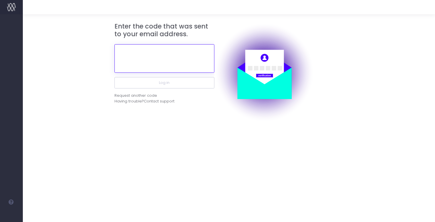
click at [166, 54] on input "text" at bounding box center [165, 58] width 100 height 29
paste input "449697"
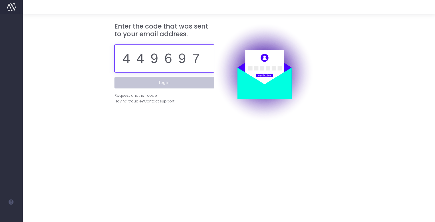
type input "449697"
click at [164, 84] on button "Log in" at bounding box center [165, 82] width 100 height 11
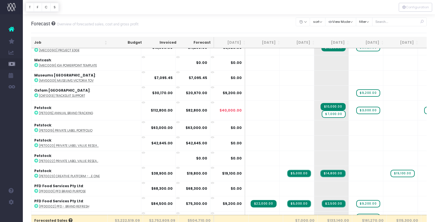
scroll to position [962, 0]
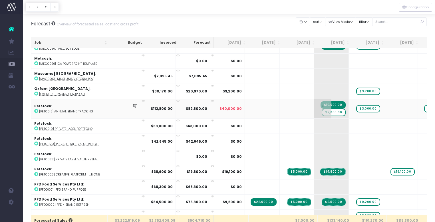
click at [322, 110] on span "$7,000.00" at bounding box center [334, 112] width 24 height 7
click at [322, 111] on span "$7,000.00" at bounding box center [334, 112] width 24 height 7
click at [322, 110] on span "$7,000.00" at bounding box center [334, 112] width 24 height 7
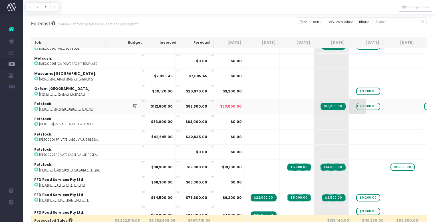
click at [357, 107] on span "$3,000.00" at bounding box center [369, 106] width 24 height 7
click at [357, 103] on span "$3,000.00" at bounding box center [369, 106] width 24 height 7
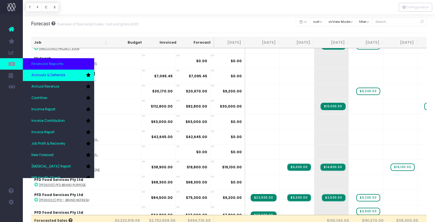
click at [57, 75] on span "Accruals & Deferrals" at bounding box center [48, 75] width 34 height 5
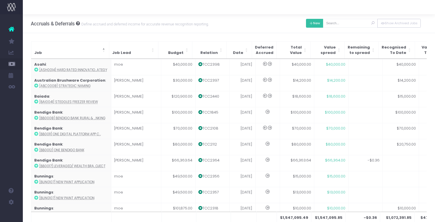
click at [313, 23] on icon at bounding box center [311, 23] width 4 height 0
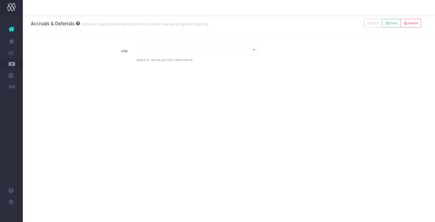
click at [255, 49] on b at bounding box center [254, 49] width 2 height 1
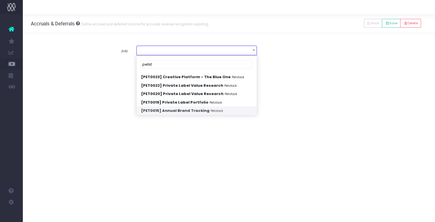
type input "petst"
select select "1235318"
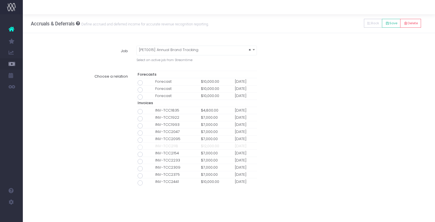
click at [140, 183] on span at bounding box center [140, 183] width 5 height 5
click at [146, 183] on input "radio" at bounding box center [148, 182] width 4 height 4
type input "Invoice INV-TCC2441 / [DATE] / $10,000.00"
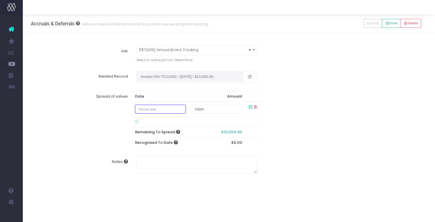
click at [180, 111] on input "text" at bounding box center [160, 109] width 51 height 9
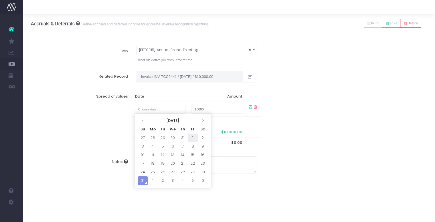
click at [194, 138] on td "1" at bounding box center [193, 138] width 10 height 9
type input "[DATE]"
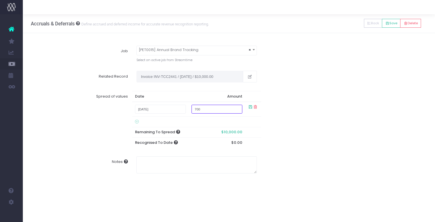
type input "7000"
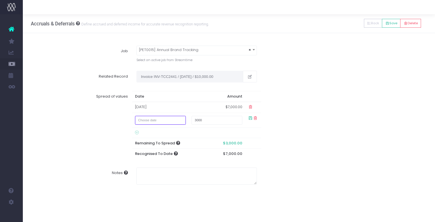
click at [164, 121] on input "text" at bounding box center [160, 120] width 51 height 9
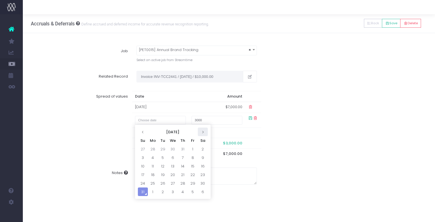
click at [204, 133] on icon at bounding box center [202, 132] width 3 height 3
click at [151, 145] on td "1" at bounding box center [153, 149] width 10 height 9
type input "[DATE]"
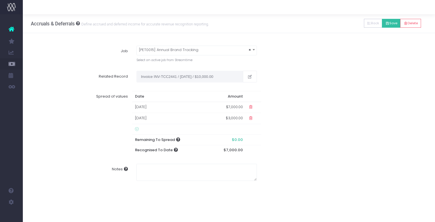
click at [391, 24] on button "Save" at bounding box center [391, 23] width 19 height 9
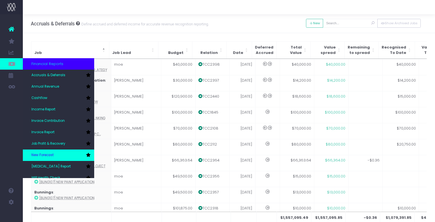
click at [39, 153] on span "New Forecast" at bounding box center [42, 155] width 22 height 5
